Goal: Task Accomplishment & Management: Use online tool/utility

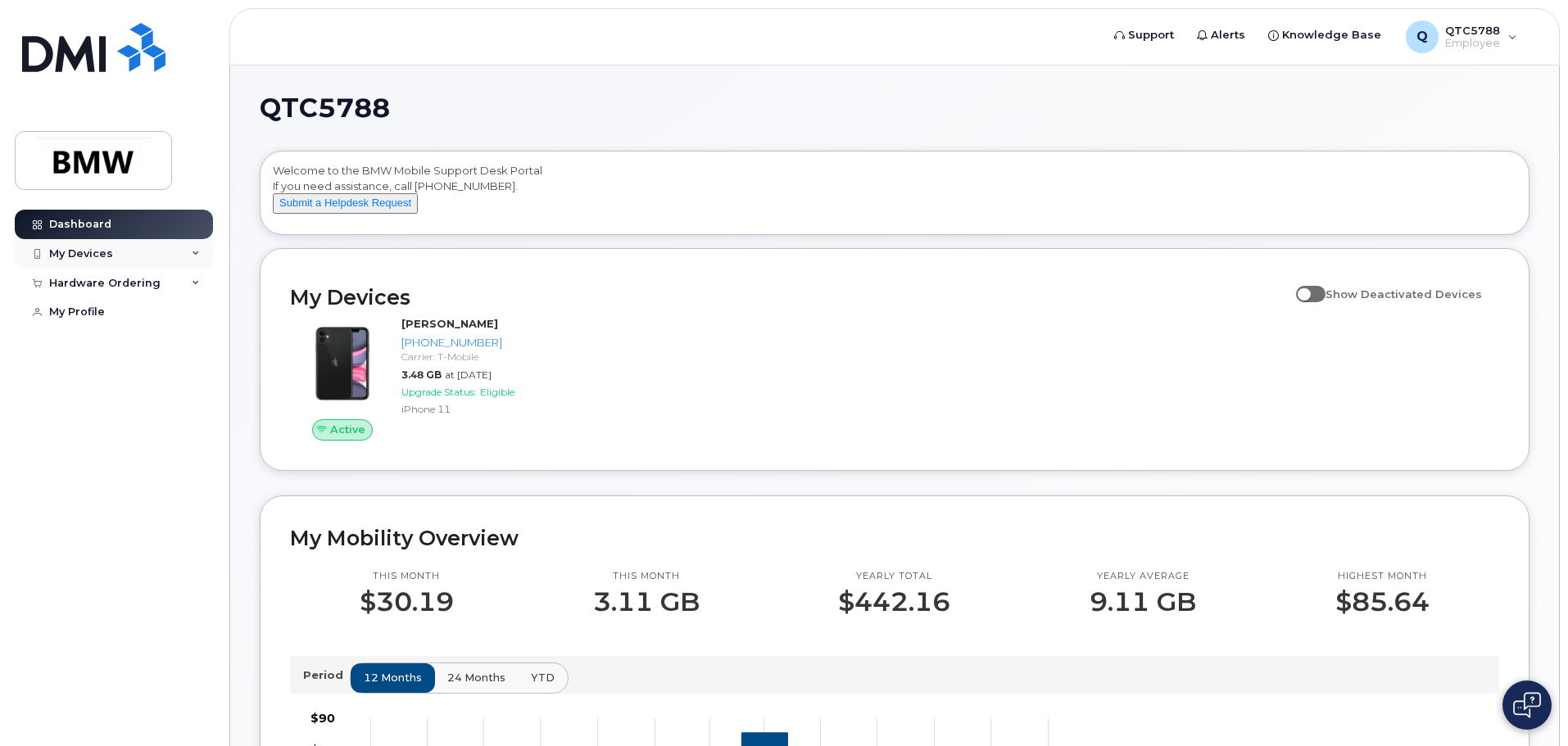
click at [70, 253] on div "My Devices" at bounding box center [81, 254] width 64 height 13
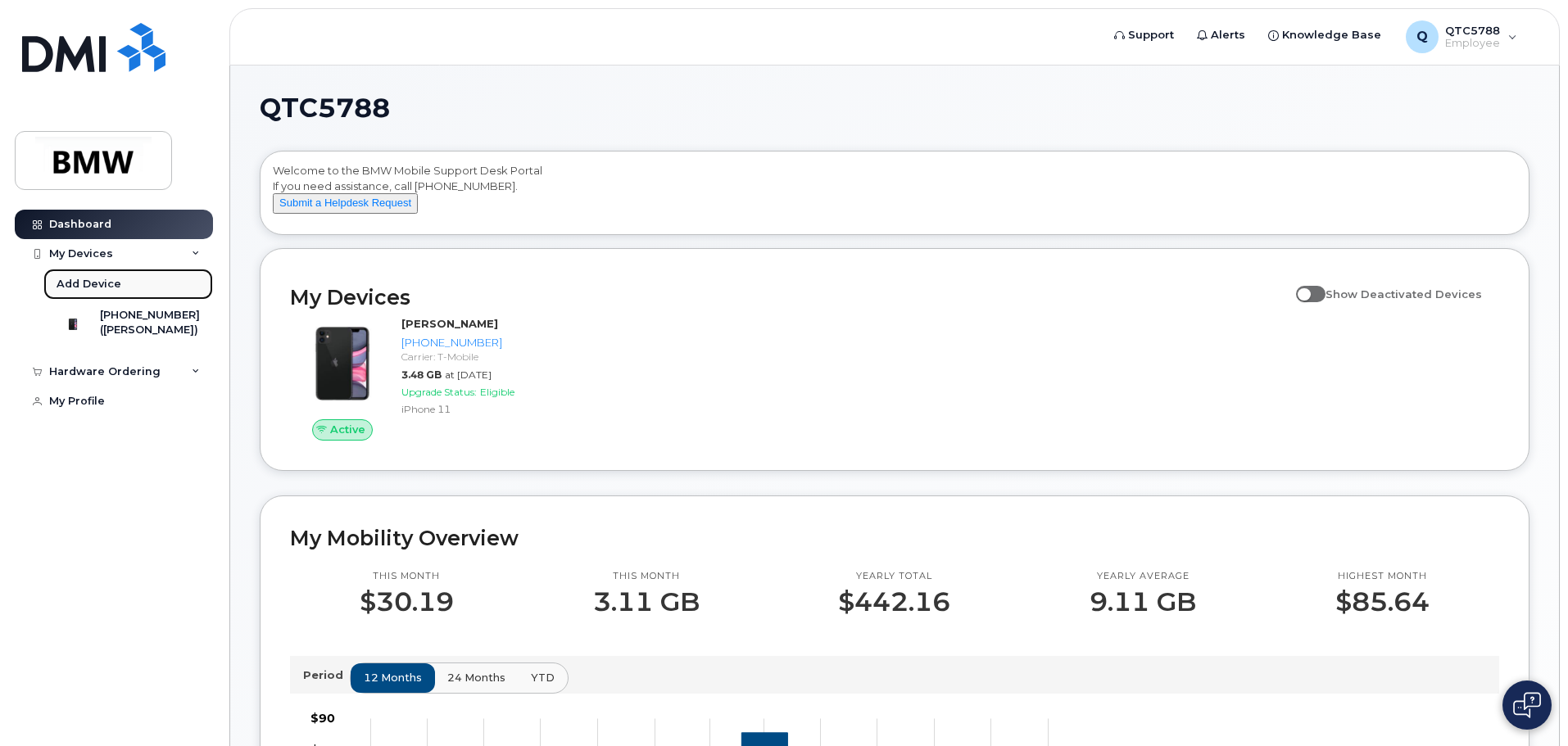
click at [115, 286] on div "Add Device" at bounding box center [89, 283] width 65 height 14
